Goal: Task Accomplishment & Management: Use online tool/utility

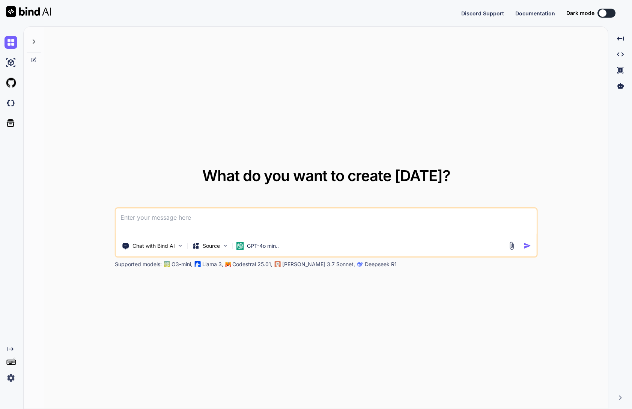
type textarea "x"
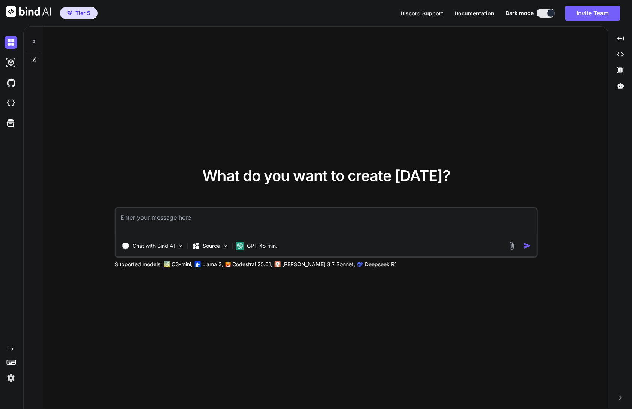
click at [11, 378] on img at bounding box center [11, 378] width 13 height 13
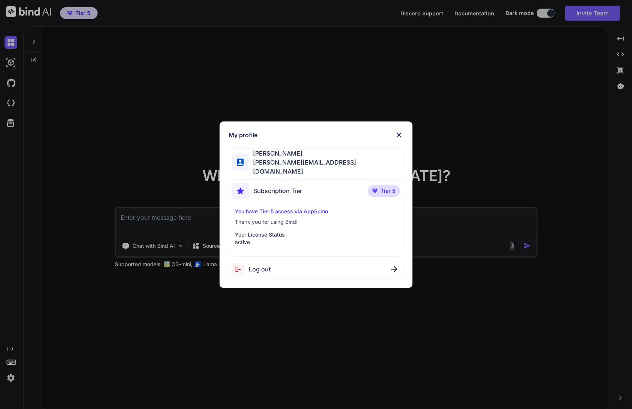
click at [399, 138] on img at bounding box center [398, 135] width 9 height 9
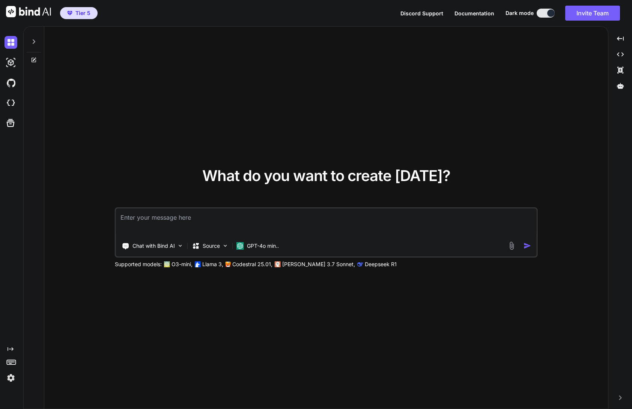
click at [426, 14] on span "Discord Support" at bounding box center [421, 13] width 43 height 6
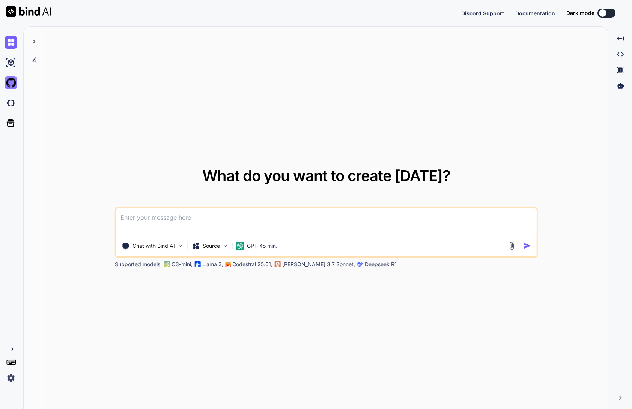
click at [13, 84] on img at bounding box center [11, 83] width 13 height 13
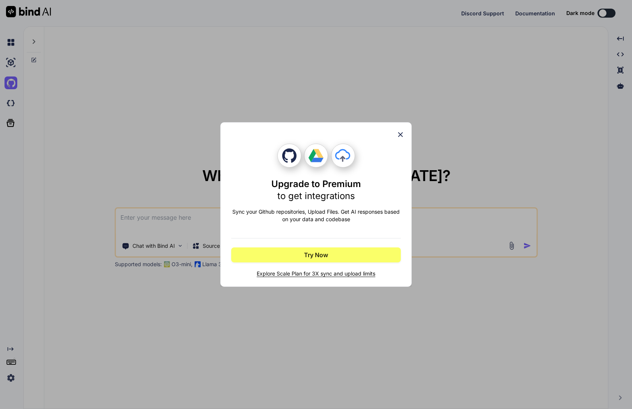
click at [400, 135] on icon at bounding box center [400, 135] width 8 height 8
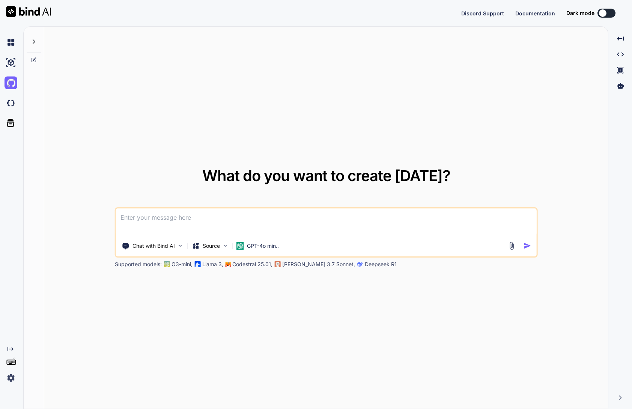
type textarea "x"
click at [8, 380] on img at bounding box center [11, 378] width 13 height 13
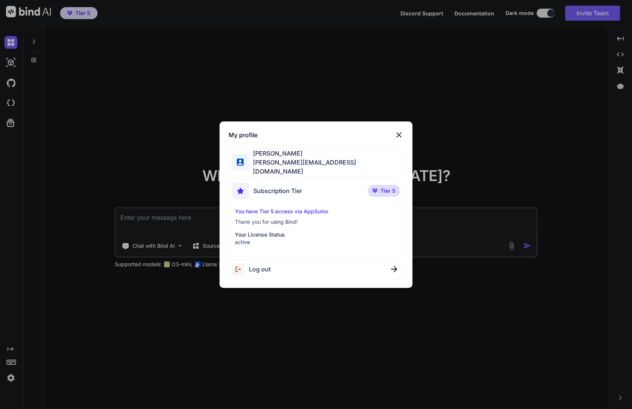
type textarea "x"
click at [401, 136] on img at bounding box center [398, 135] width 9 height 9
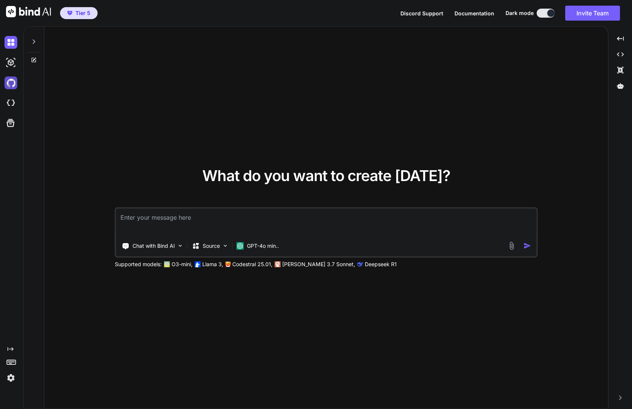
click at [11, 82] on img at bounding box center [11, 83] width 13 height 13
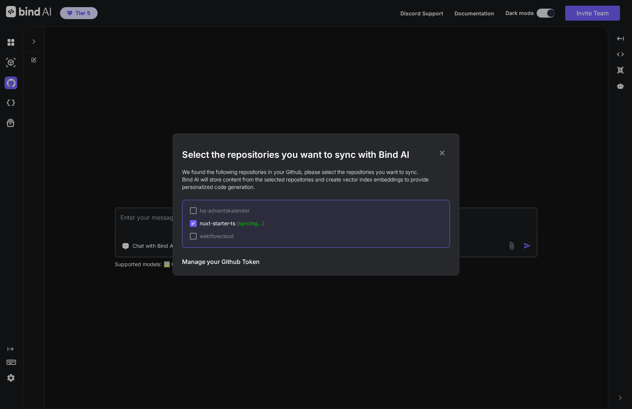
click at [194, 224] on span "✔" at bounding box center [193, 224] width 5 height 8
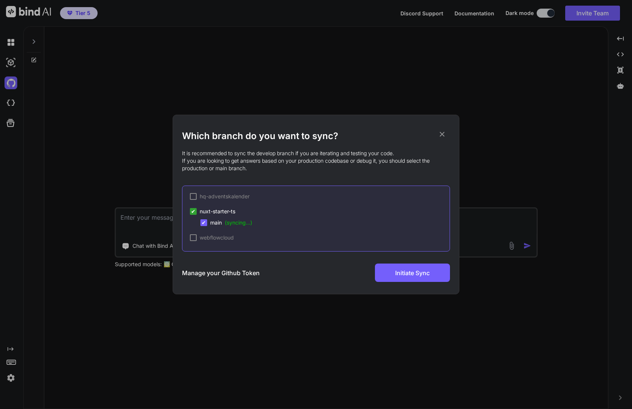
click at [205, 224] on span "✔" at bounding box center [204, 223] width 5 height 8
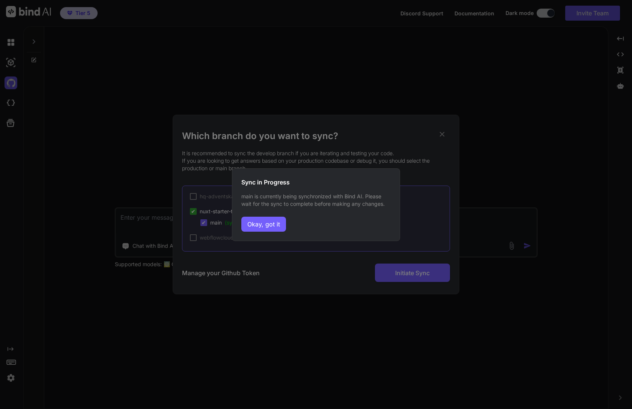
drag, startPoint x: 262, startPoint y: 228, endPoint x: 262, endPoint y: 233, distance: 4.9
click at [262, 228] on button "Okay, got it" at bounding box center [263, 224] width 45 height 15
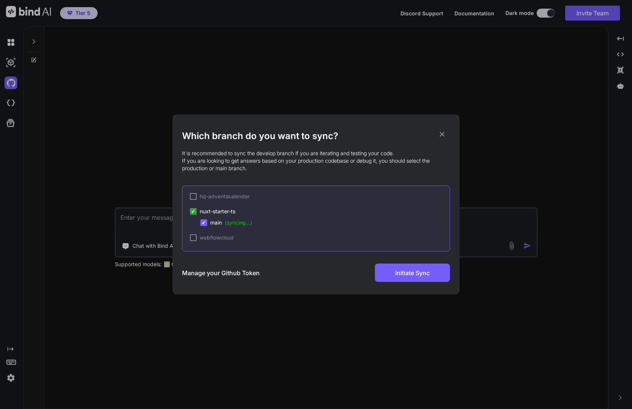
click at [239, 224] on span "(syncing...)" at bounding box center [238, 223] width 27 height 6
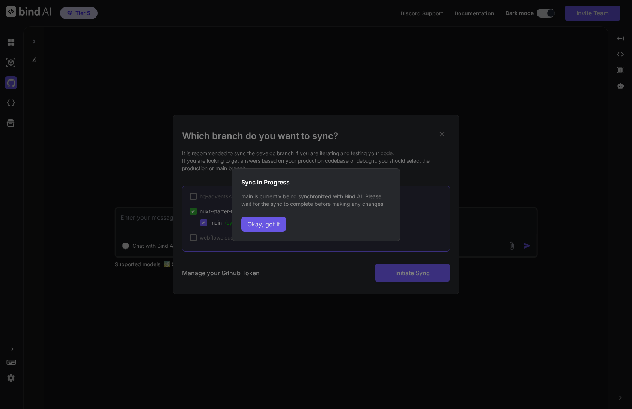
click at [245, 225] on button "Okay, got it" at bounding box center [263, 224] width 45 height 15
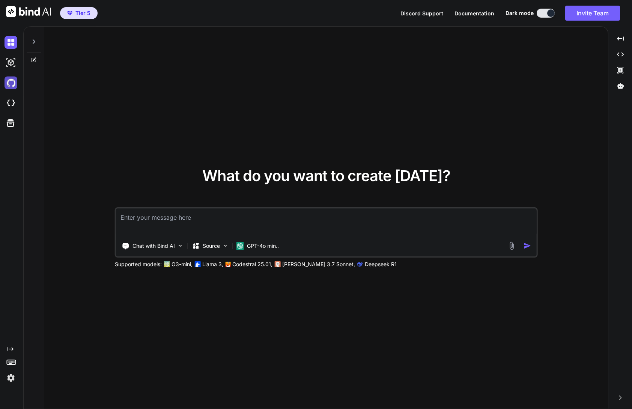
type textarea "x"
click at [11, 84] on img at bounding box center [11, 83] width 13 height 13
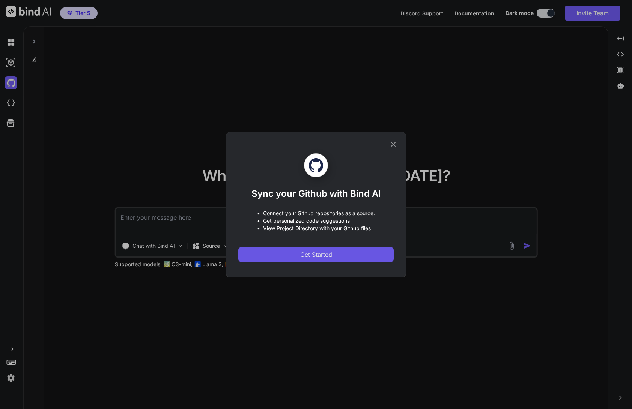
click at [289, 253] on button "Get Started" at bounding box center [315, 254] width 155 height 15
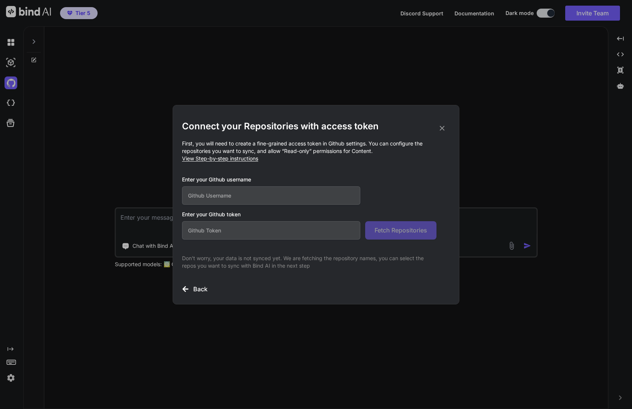
click at [217, 236] on input "text" at bounding box center [271, 230] width 178 height 18
paste input "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"
type input "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"
click at [212, 194] on input "text" at bounding box center [271, 196] width 178 height 18
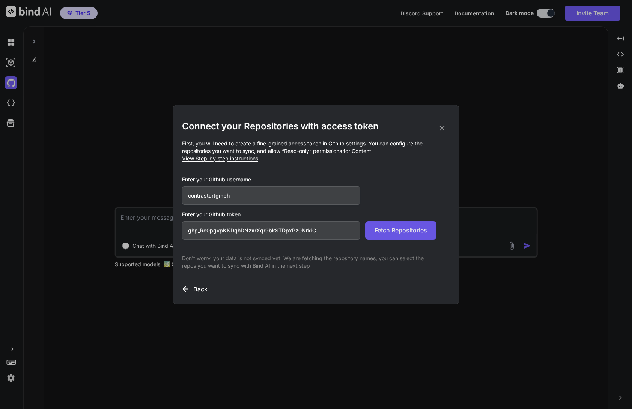
type input "contrastartgmbh"
click at [395, 234] on span "Fetch Repositories" at bounding box center [401, 230] width 53 height 9
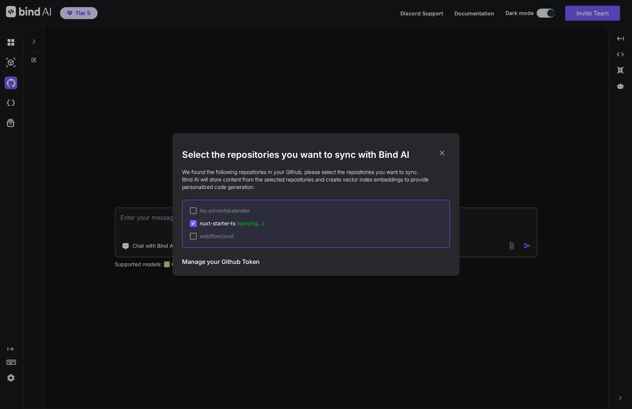
click at [193, 237] on div at bounding box center [193, 236] width 7 height 7
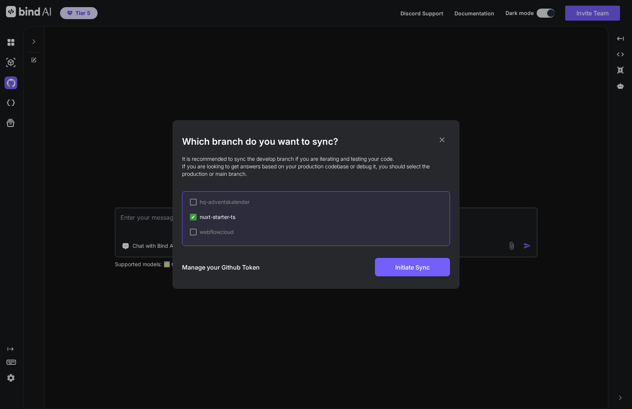
drag, startPoint x: 194, startPoint y: 231, endPoint x: 218, endPoint y: 242, distance: 26.6
click at [194, 231] on div at bounding box center [193, 232] width 7 height 7
click at [69, 101] on div "Which branch do you want to sync? It is recommended to sync the develop branch …" at bounding box center [316, 204] width 632 height 409
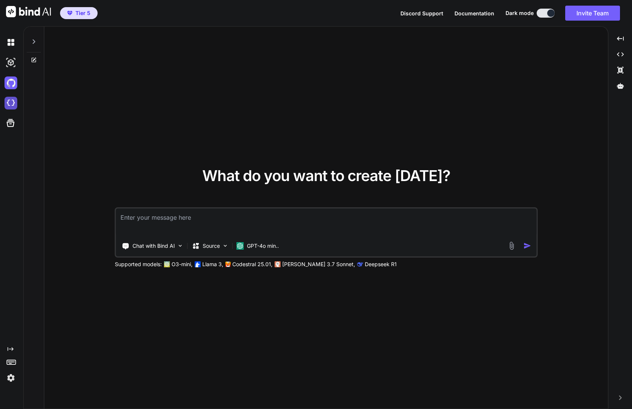
click at [12, 102] on img at bounding box center [11, 103] width 13 height 13
type textarea "x"
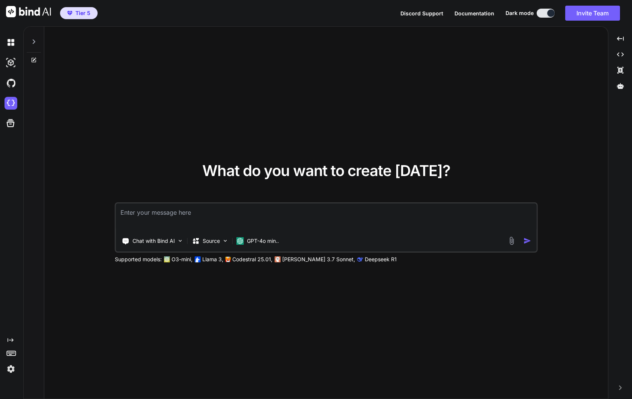
click at [420, 14] on span "Discord Support" at bounding box center [421, 13] width 43 height 6
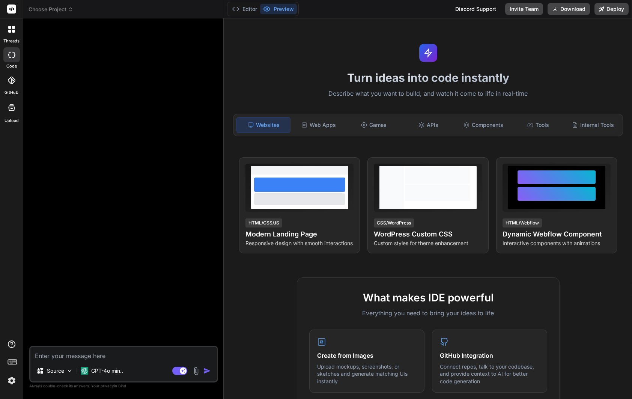
click at [9, 81] on icon at bounding box center [12, 81] width 8 height 8
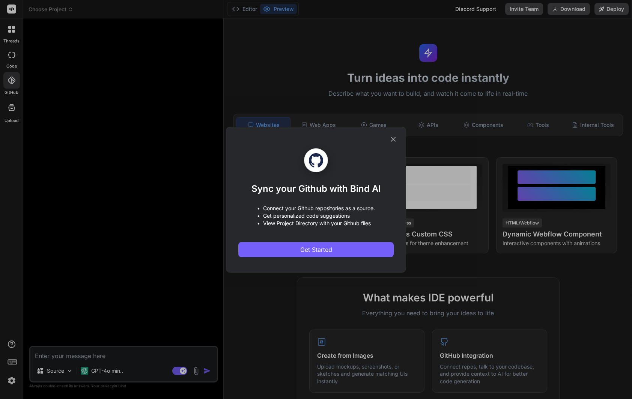
type textarea "x"
click at [92, 106] on div "Sync your Github with Bind AI • Connect your Github repositories as a source. •…" at bounding box center [316, 199] width 632 height 399
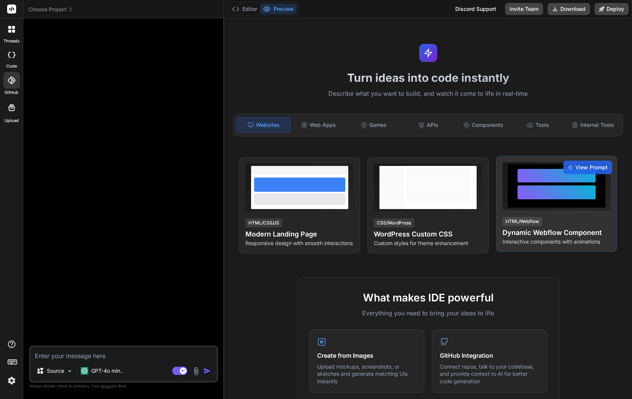
click at [554, 187] on div at bounding box center [557, 192] width 78 height 14
click at [546, 232] on h4 "Dynamic Webflow Component" at bounding box center [557, 232] width 108 height 11
click at [588, 169] on span "View Prompt" at bounding box center [591, 168] width 32 height 8
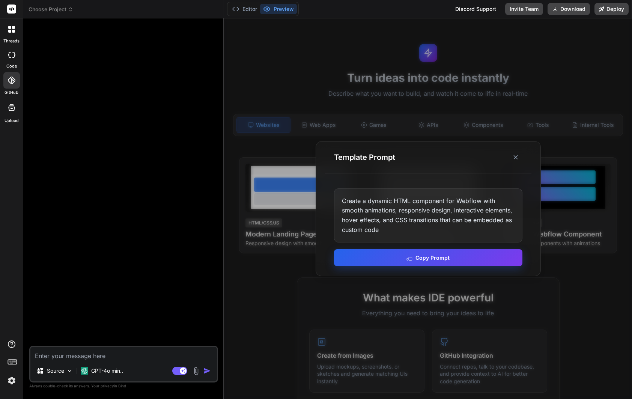
click at [432, 258] on button "Copy Prompt" at bounding box center [428, 257] width 188 height 17
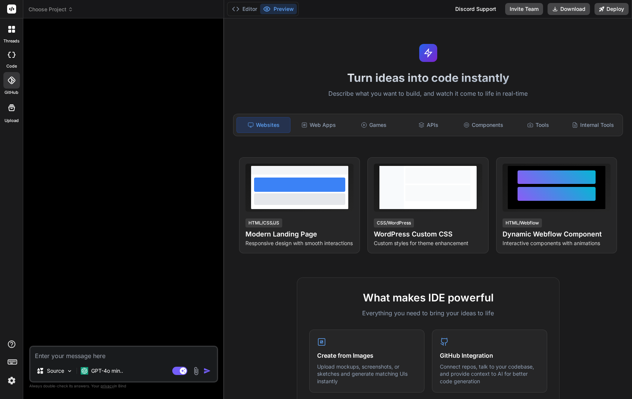
click at [117, 357] on textarea at bounding box center [123, 354] width 187 height 14
paste textarea "Create a dynamic HTML component for Webflow with smooth animations, responsive …"
type textarea "Create a dynamic HTML component for Webflow with smooth animations, responsive …"
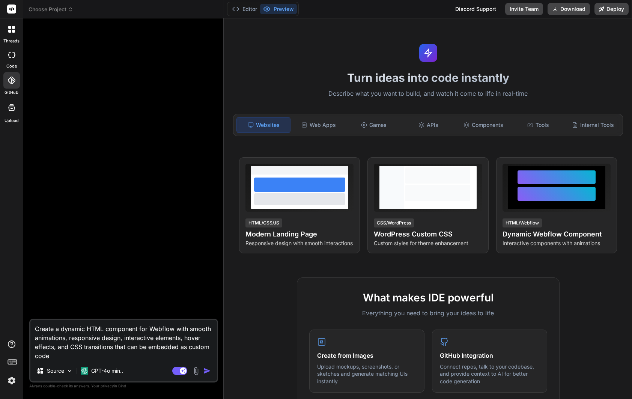
type textarea "x"
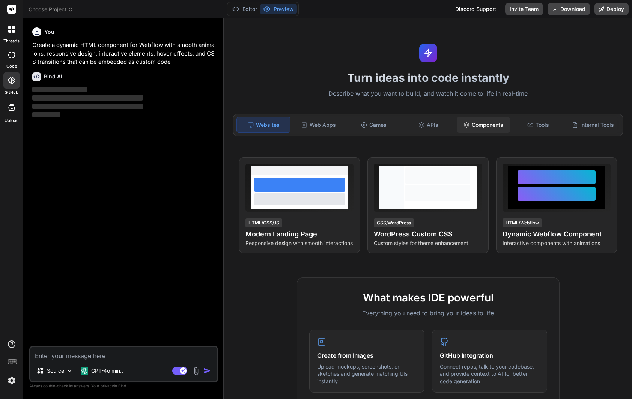
click at [489, 126] on div "Components" at bounding box center [483, 125] width 53 height 16
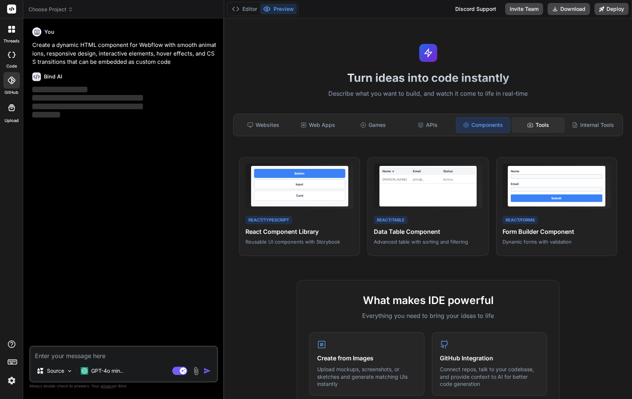
click at [540, 125] on div "Tools" at bounding box center [538, 125] width 53 height 16
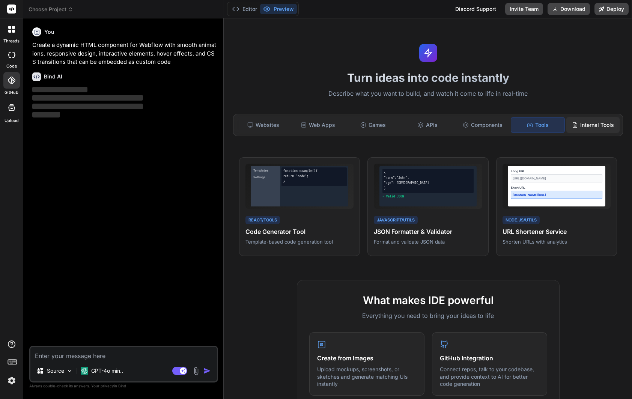
click at [598, 125] on div "Internal Tools" at bounding box center [592, 125] width 53 height 16
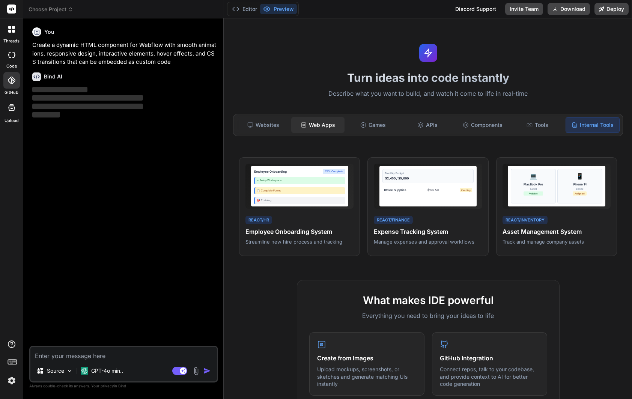
click at [318, 123] on div "Web Apps" at bounding box center [317, 125] width 53 height 16
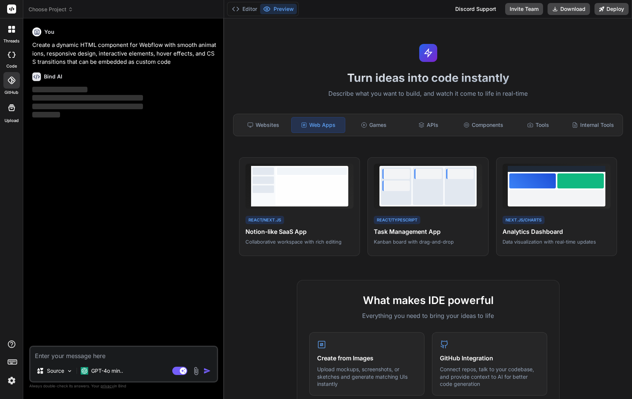
click at [63, 9] on span "Choose Project" at bounding box center [51, 10] width 45 height 8
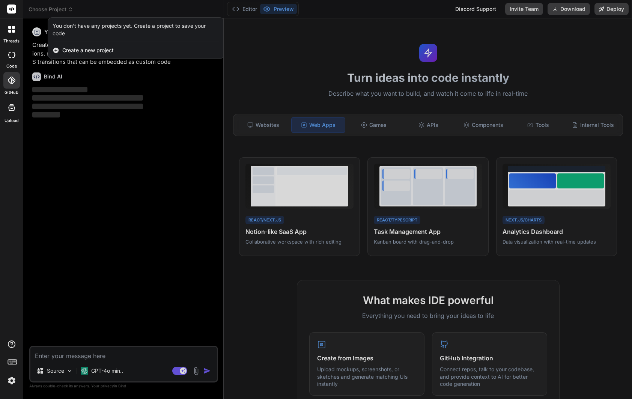
click at [63, 9] on div at bounding box center [316, 199] width 632 height 399
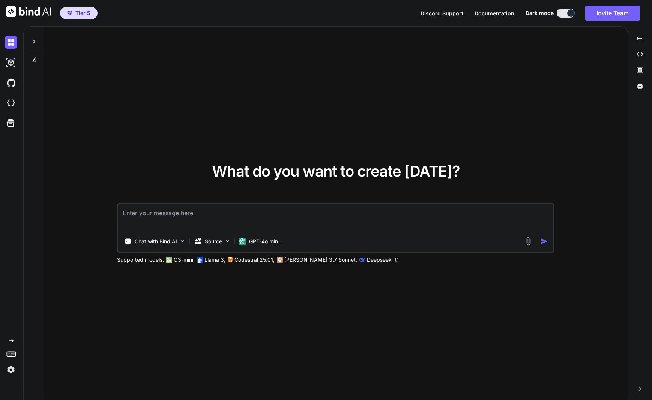
click at [35, 42] on icon at bounding box center [34, 41] width 3 height 5
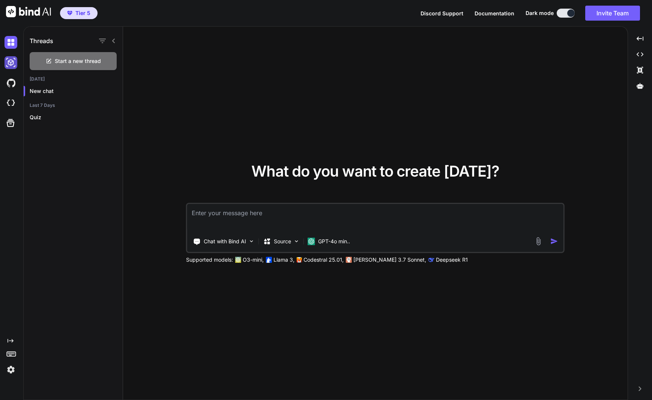
click at [8, 63] on img at bounding box center [11, 62] width 13 height 13
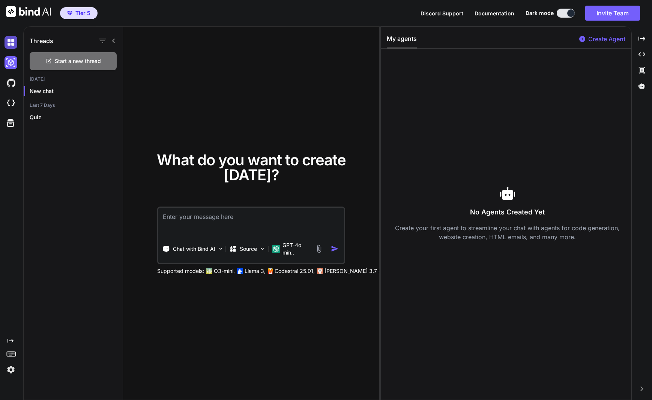
click at [12, 41] on img at bounding box center [11, 42] width 13 height 13
click at [13, 62] on img at bounding box center [11, 62] width 13 height 13
click at [11, 44] on img at bounding box center [11, 42] width 13 height 13
click at [12, 67] on img at bounding box center [11, 62] width 13 height 13
drag, startPoint x: 11, startPoint y: 45, endPoint x: 14, endPoint y: 63, distance: 18.4
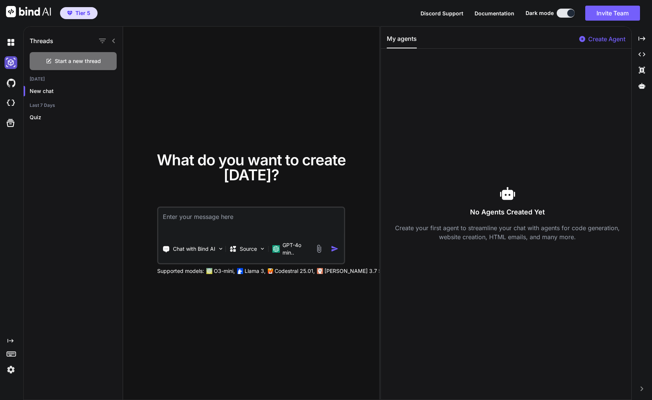
click at [11, 45] on img at bounding box center [11, 42] width 13 height 13
click at [9, 124] on icon at bounding box center [10, 123] width 11 height 11
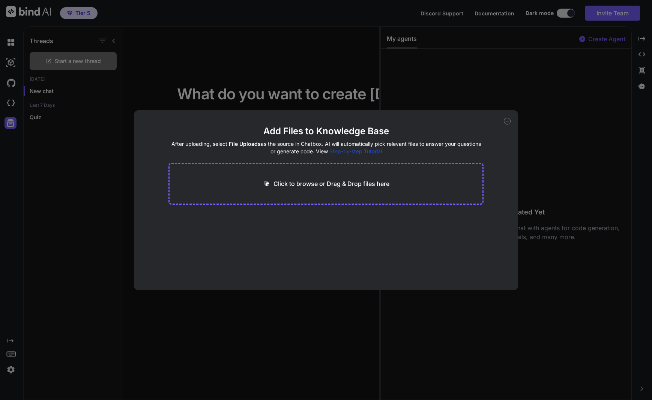
click at [11, 82] on div "Add Files to Knowledge Base After uploading, select File Uploads as the source …" at bounding box center [326, 200] width 652 height 400
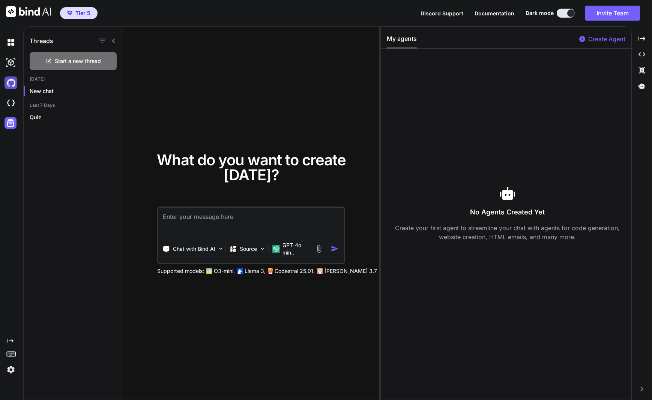
click at [11, 86] on img at bounding box center [11, 83] width 13 height 13
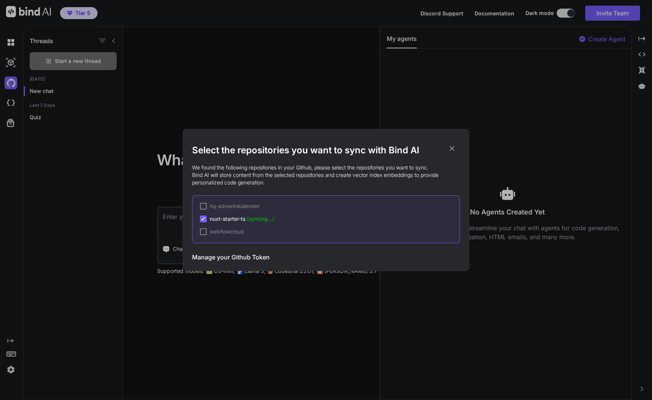
click at [558, 175] on div "Select the repositories you want to sync with Bind AI We found the following re…" at bounding box center [326, 200] width 652 height 400
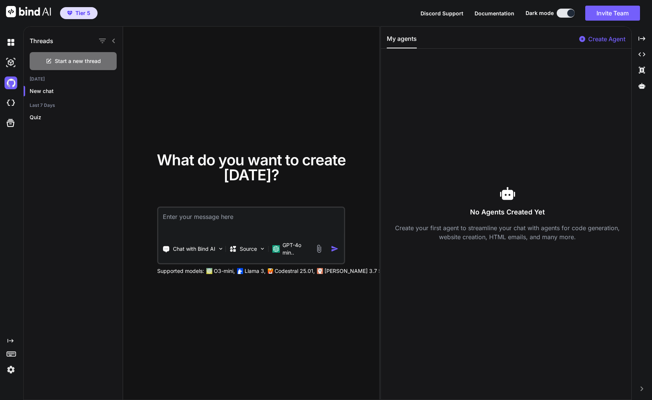
click at [479, 15] on span "Documentation" at bounding box center [495, 13] width 40 height 6
type textarea "x"
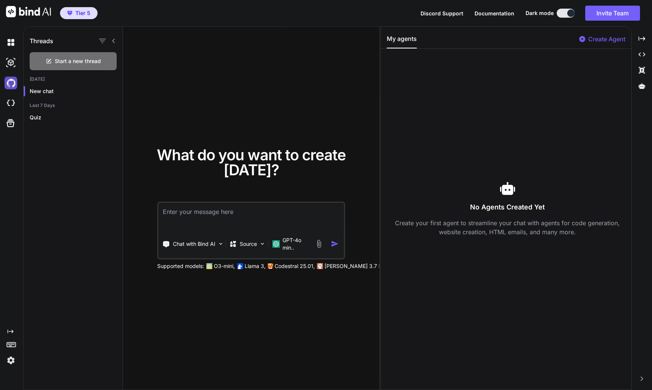
click at [11, 82] on img at bounding box center [11, 83] width 13 height 13
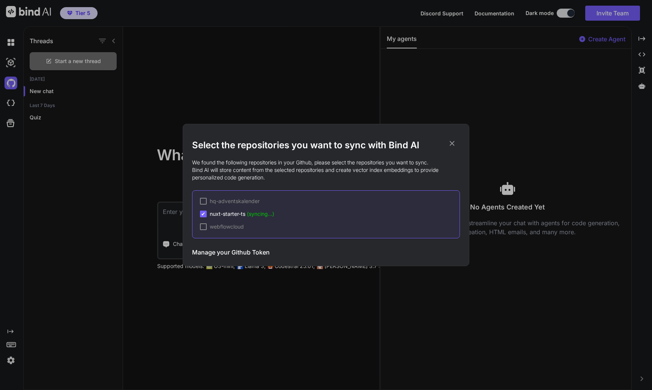
click at [238, 215] on span "nuxt-starter-ts (syncing...)" at bounding box center [242, 214] width 65 height 8
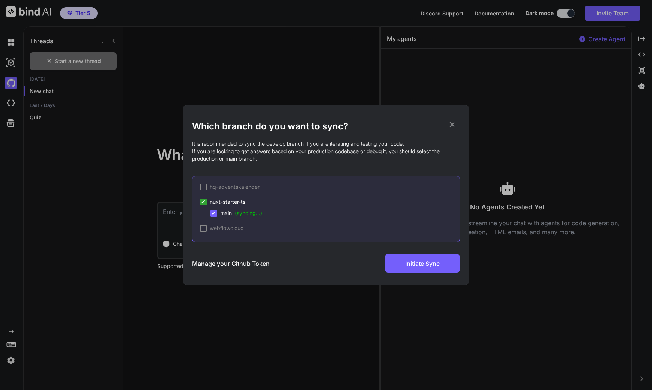
click at [214, 214] on span "✔" at bounding box center [214, 213] width 5 height 8
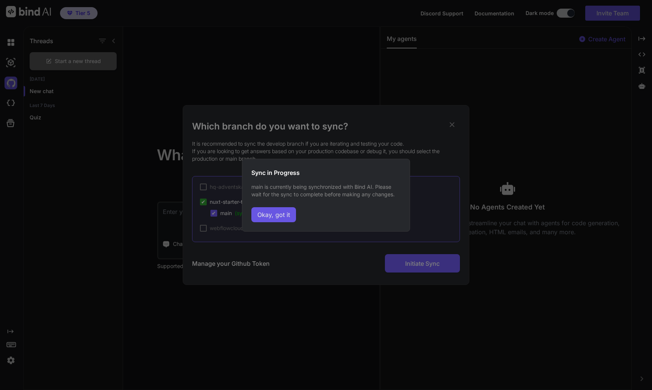
click at [278, 214] on button "Okay, got it" at bounding box center [273, 214] width 45 height 15
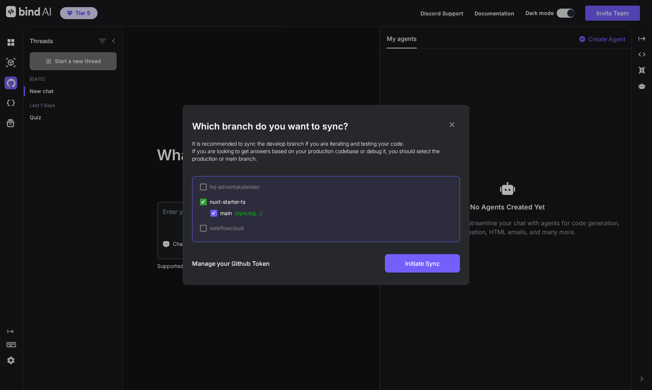
click at [205, 230] on div at bounding box center [203, 228] width 7 height 7
click at [203, 188] on div at bounding box center [203, 187] width 7 height 7
click at [207, 204] on div "✔ nuxt-starter-ts" at bounding box center [222, 202] width 45 height 8
click at [203, 202] on span "✔" at bounding box center [203, 202] width 5 height 8
click at [212, 215] on span "✔" at bounding box center [214, 213] width 5 height 8
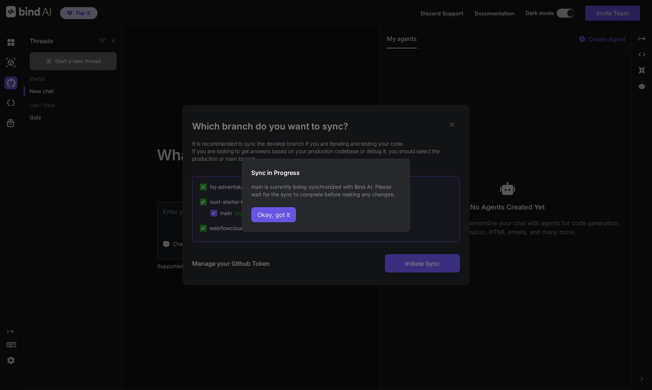
click at [271, 221] on button "Okay, got it" at bounding box center [273, 214] width 45 height 15
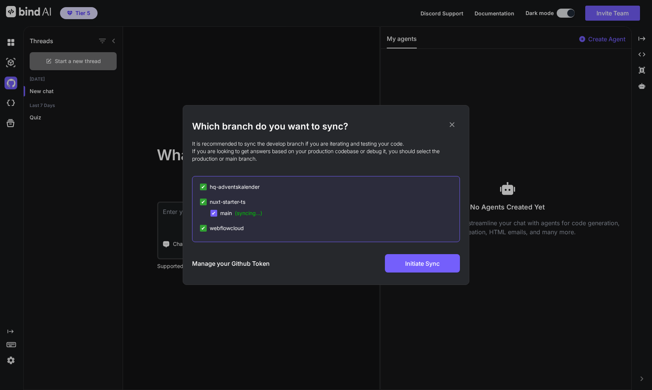
click at [451, 122] on icon at bounding box center [452, 124] width 8 height 8
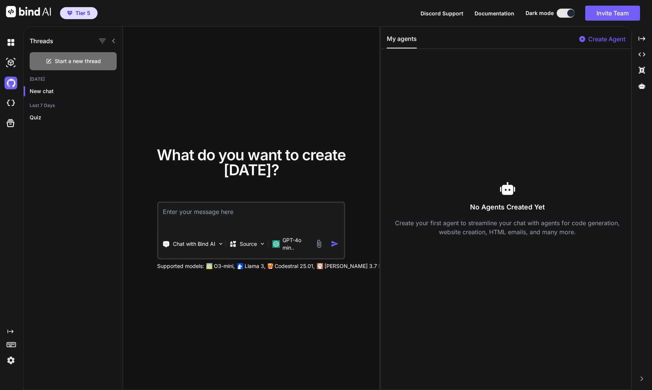
click at [641, 378] on icon "Created with Pixso." at bounding box center [642, 378] width 5 height 5
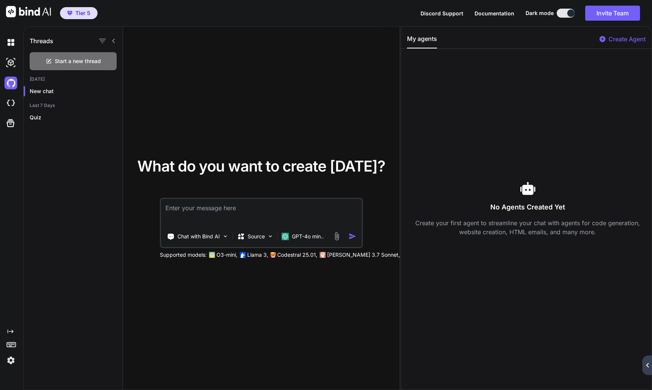
drag, startPoint x: 648, startPoint y: 367, endPoint x: 641, endPoint y: 357, distance: 12.8
click at [648, 367] on div "Created with Pixso." at bounding box center [648, 365] width 10 height 20
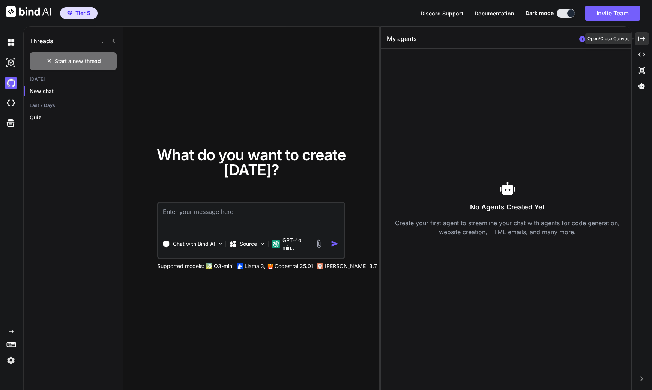
click at [643, 37] on icon "Created with Pixso." at bounding box center [642, 38] width 7 height 7
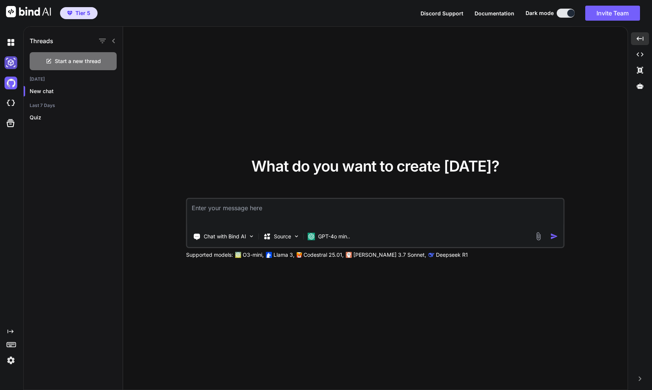
click at [8, 60] on img at bounding box center [11, 62] width 13 height 13
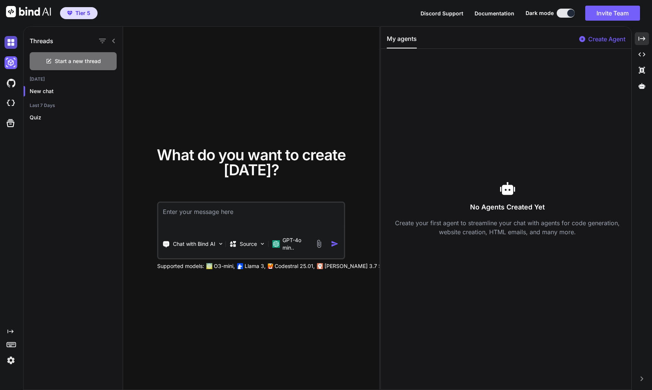
click at [10, 41] on img at bounding box center [11, 42] width 13 height 13
click at [11, 65] on img at bounding box center [11, 62] width 13 height 13
click at [82, 11] on span "Tier 5" at bounding box center [82, 13] width 15 height 8
click at [13, 343] on icon at bounding box center [11, 344] width 11 height 11
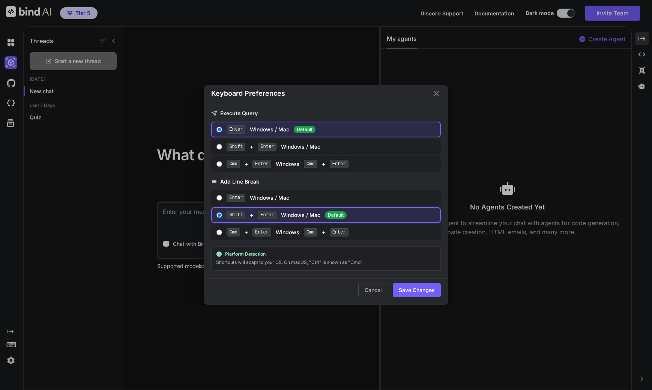
click at [374, 296] on button "Cancel" at bounding box center [373, 290] width 30 height 14
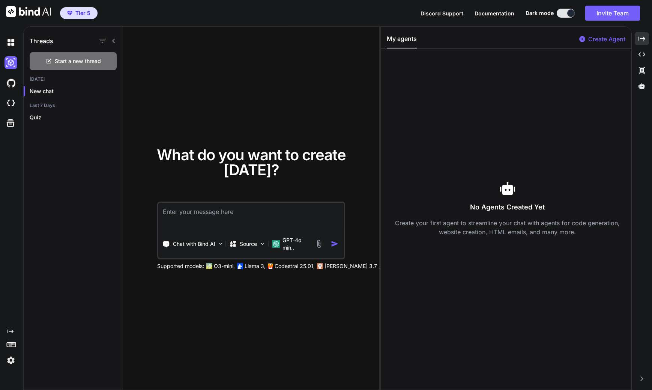
click at [10, 364] on img at bounding box center [11, 360] width 13 height 13
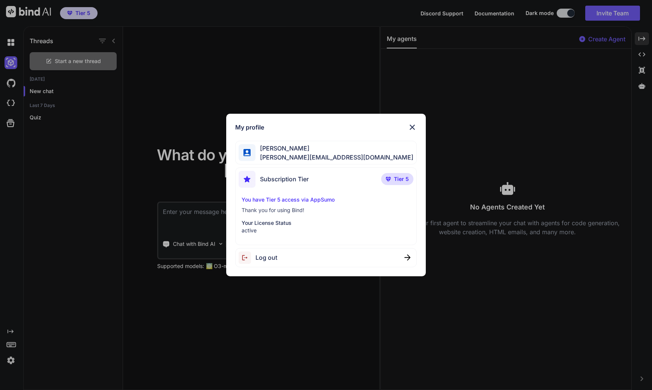
click at [360, 193] on div "Subscription Tier Tier 5 You have Tier 5 access via AppSumo Thank you for using…" at bounding box center [325, 206] width 181 height 78
click at [402, 179] on span "Tier 5" at bounding box center [401, 179] width 15 height 8
click at [394, 255] on div "Log out" at bounding box center [325, 257] width 181 height 19
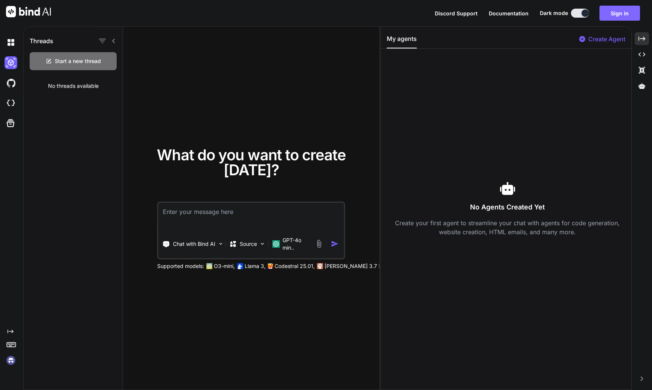
click at [631, 15] on button "Sign in" at bounding box center [620, 13] width 41 height 15
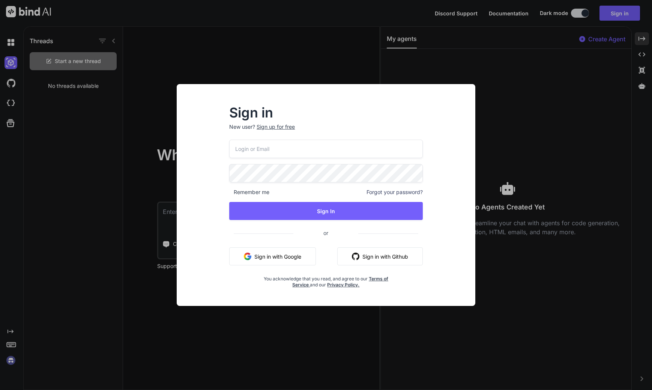
type input "markus@contrastart.ch"
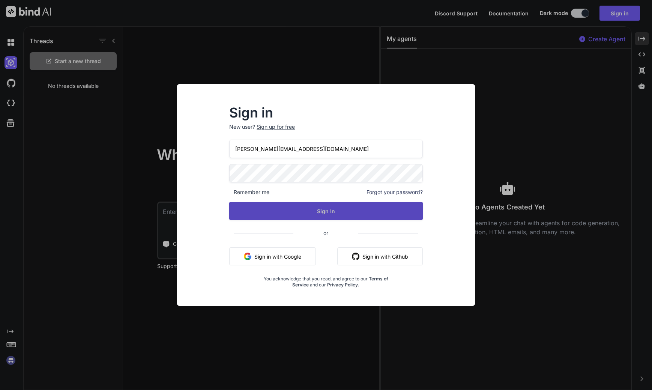
click at [329, 209] on button "Sign In" at bounding box center [326, 211] width 194 height 18
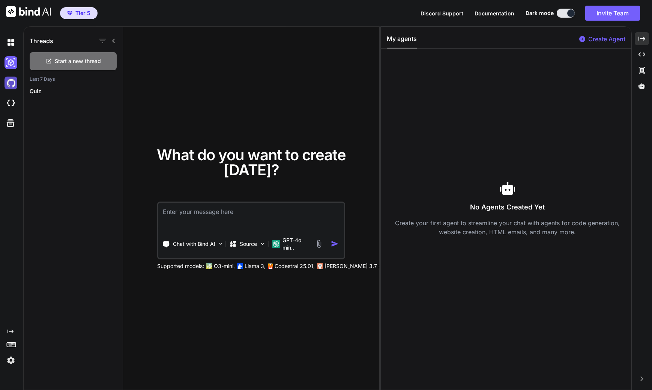
click at [11, 84] on img at bounding box center [11, 83] width 13 height 13
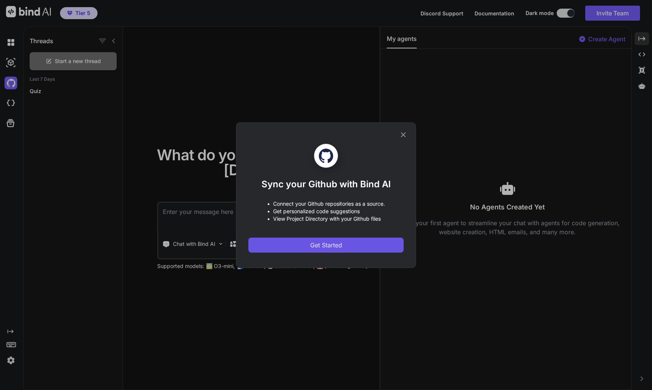
click at [317, 245] on span "Get Started" at bounding box center [326, 245] width 32 height 9
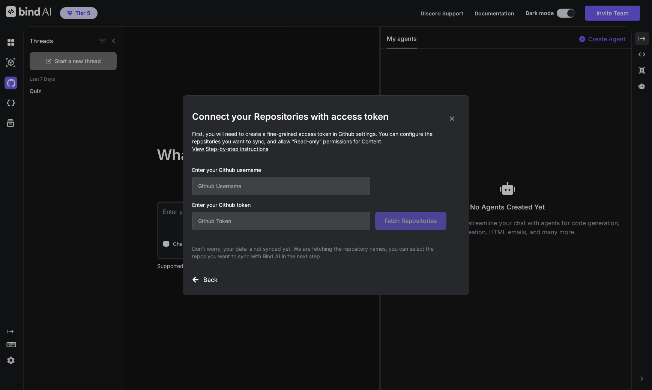
click at [240, 187] on input "text" at bounding box center [281, 186] width 178 height 18
type input "contrastartgmbh"
paste input "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"
type input "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"
click at [414, 221] on span "Fetch Repositories" at bounding box center [411, 220] width 53 height 9
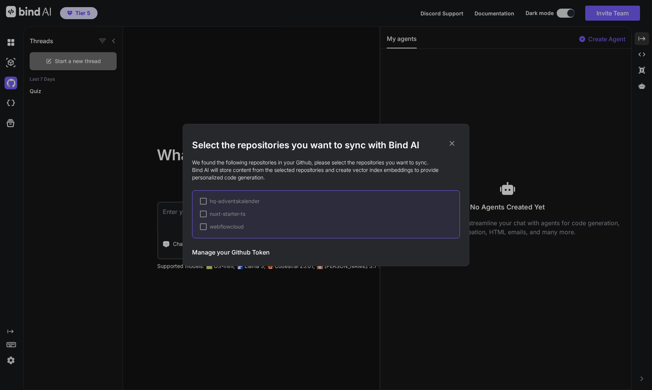
click at [225, 226] on span "webflowcloud" at bounding box center [227, 227] width 34 height 8
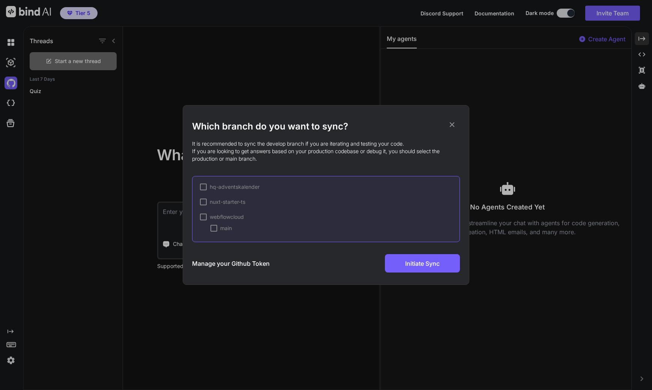
click at [226, 230] on span "main" at bounding box center [226, 228] width 12 height 8
click at [423, 262] on span "Initiate Sync" at bounding box center [422, 263] width 35 height 9
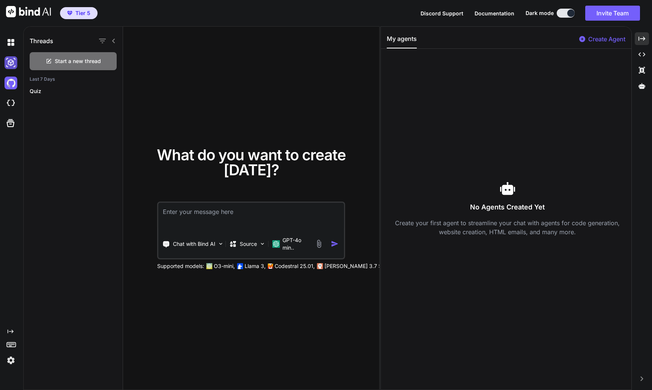
click at [10, 61] on img at bounding box center [11, 62] width 13 height 13
click at [10, 44] on img at bounding box center [11, 42] width 13 height 13
click at [12, 85] on img at bounding box center [11, 83] width 13 height 13
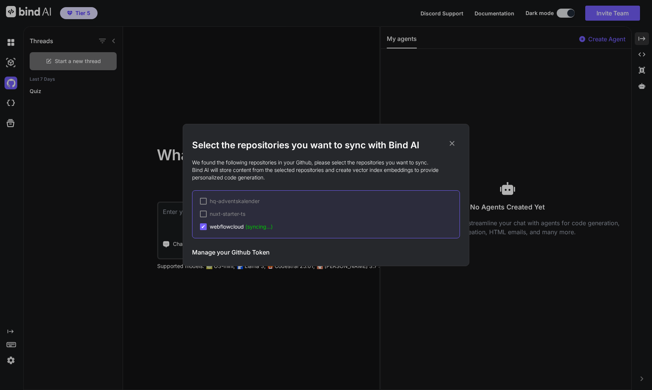
click at [431, 12] on div "Select the repositories you want to sync with Bind AI We found the following re…" at bounding box center [326, 195] width 652 height 390
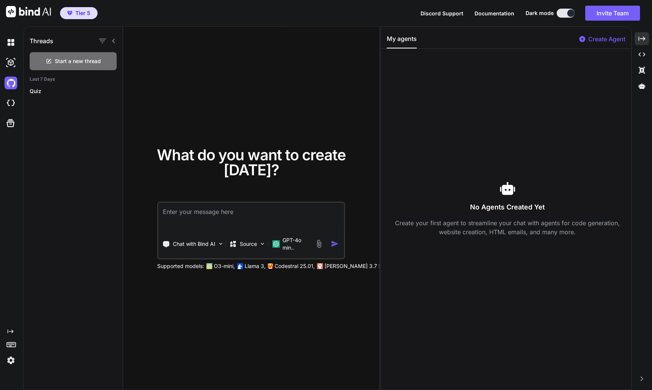
click at [435, 15] on span "Discord Support" at bounding box center [442, 13] width 43 height 6
click at [10, 84] on img at bounding box center [11, 83] width 13 height 13
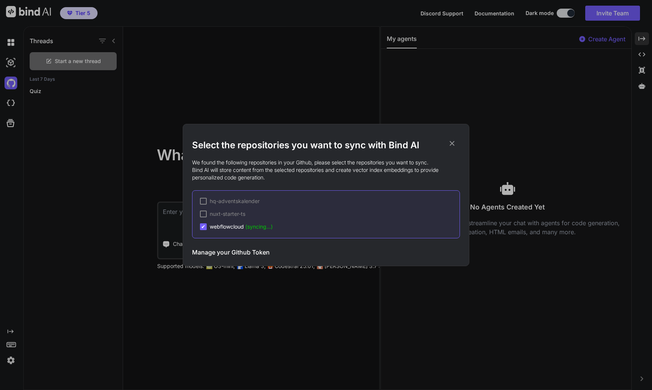
click at [236, 226] on span "webflowcloud (syncing...)" at bounding box center [241, 227] width 63 height 8
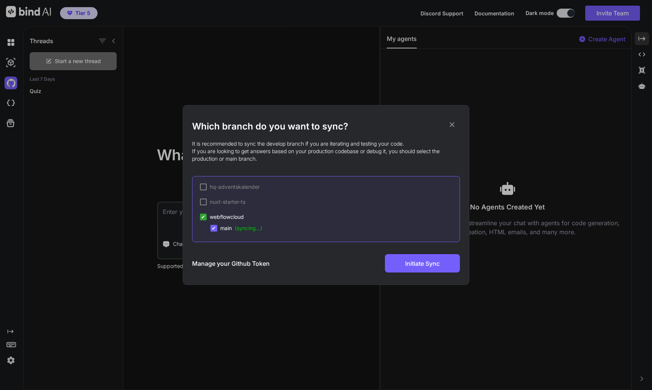
click at [453, 124] on icon at bounding box center [452, 124] width 5 height 5
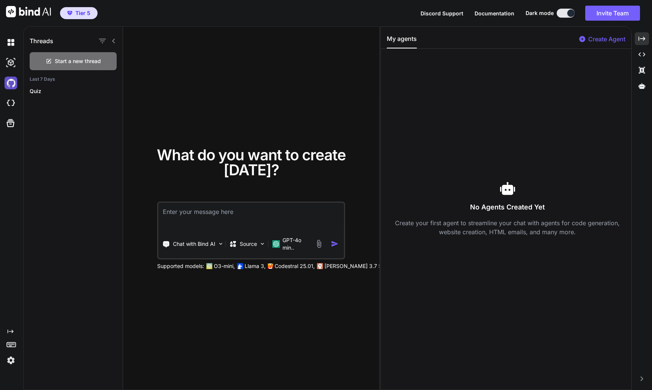
click at [11, 83] on img at bounding box center [11, 83] width 13 height 13
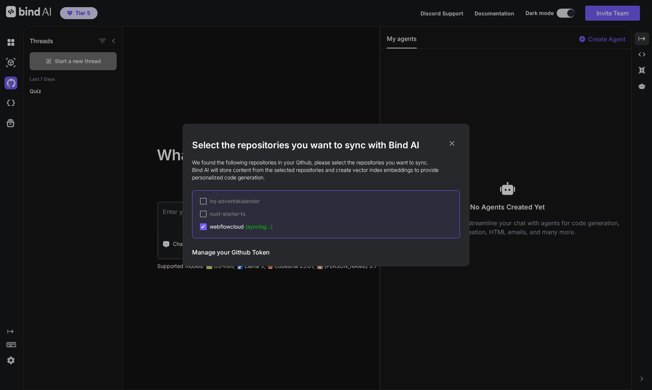
click at [455, 144] on icon at bounding box center [452, 143] width 8 height 8
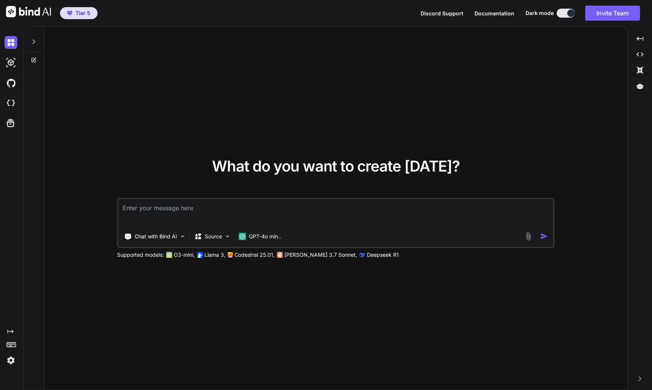
click at [34, 39] on icon at bounding box center [34, 42] width 6 height 6
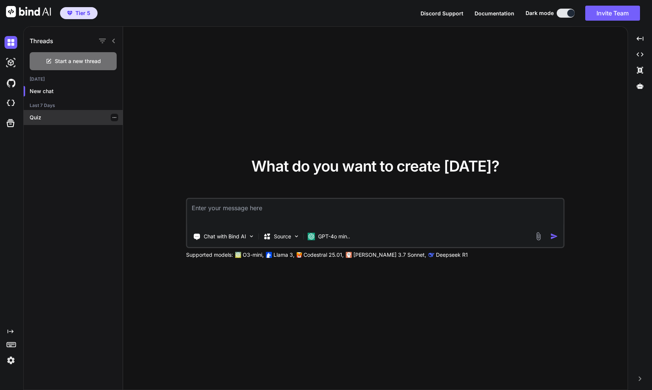
click at [47, 121] on p "Quiz" at bounding box center [76, 118] width 93 height 8
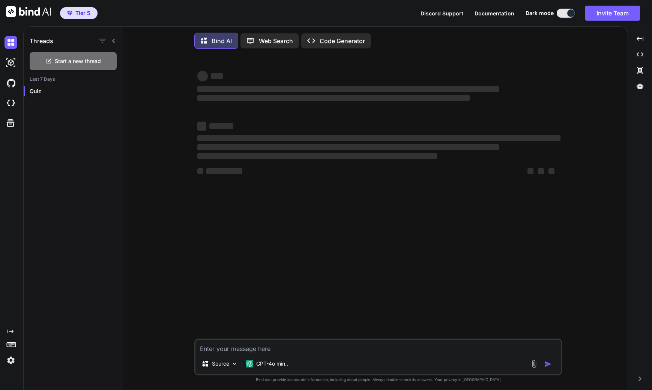
type textarea "x"
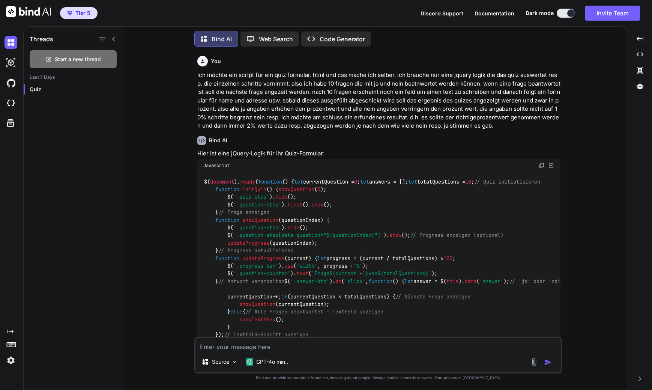
scroll to position [2184, 0]
